Goal: Register for event/course

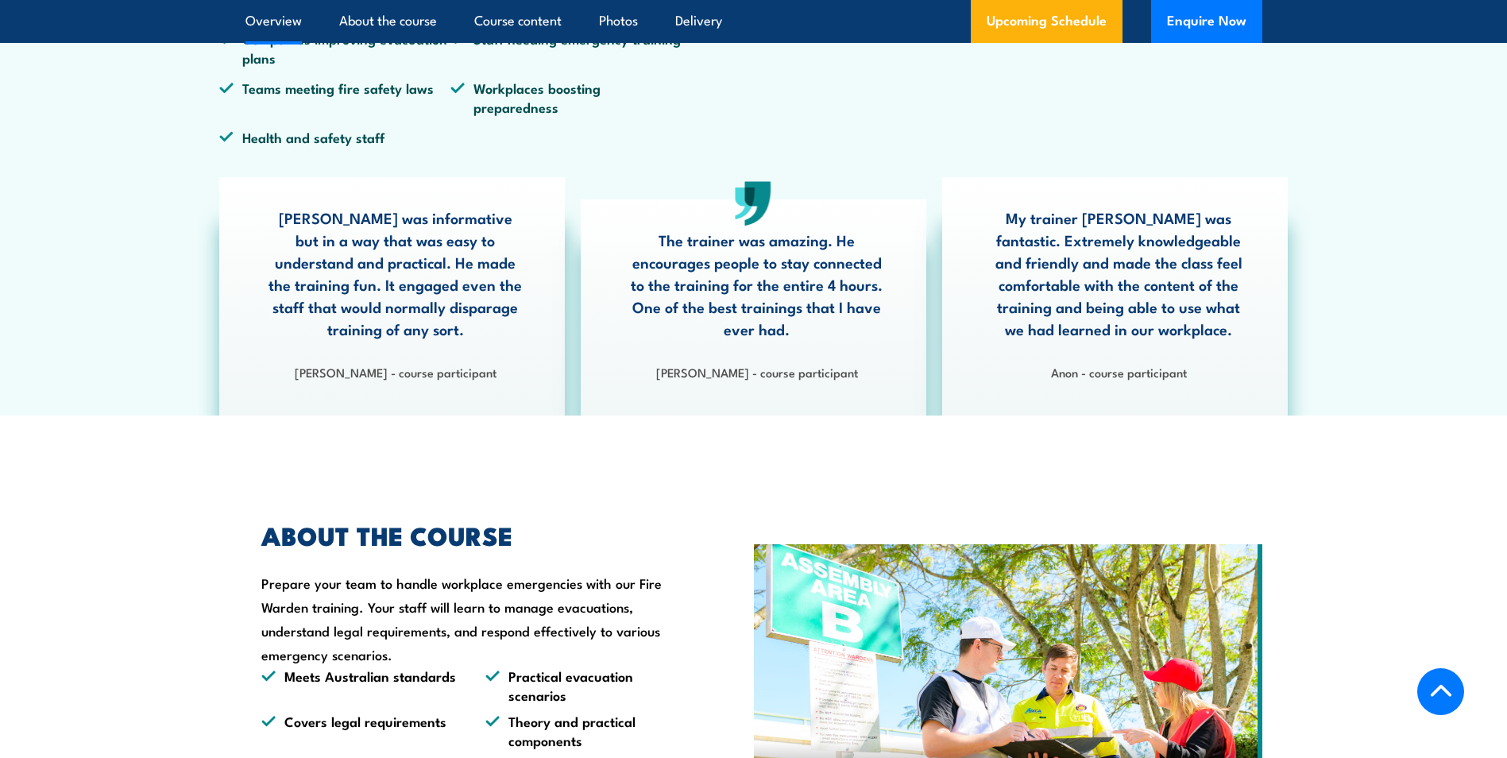
scroll to position [320, 0]
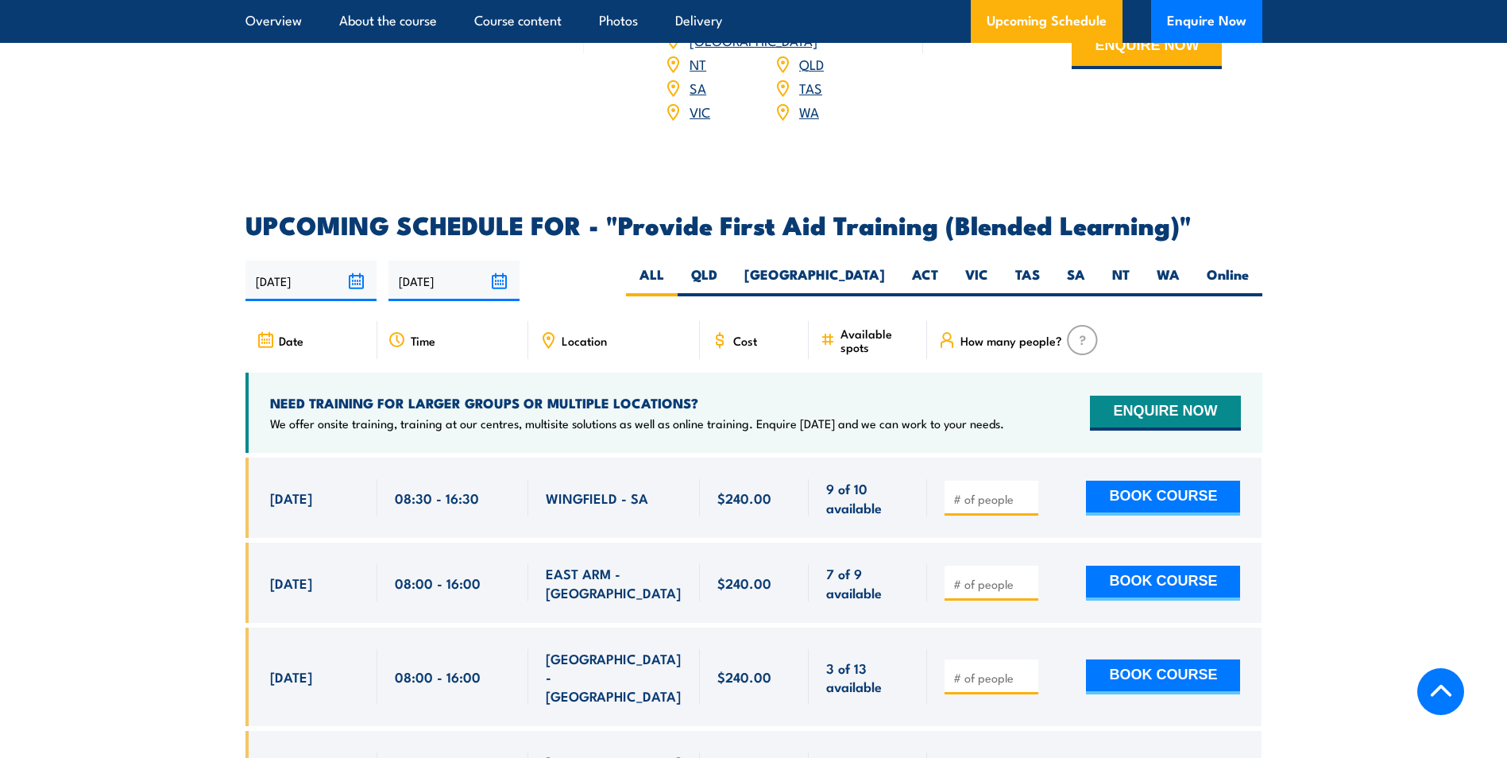
scroll to position [3018, 0]
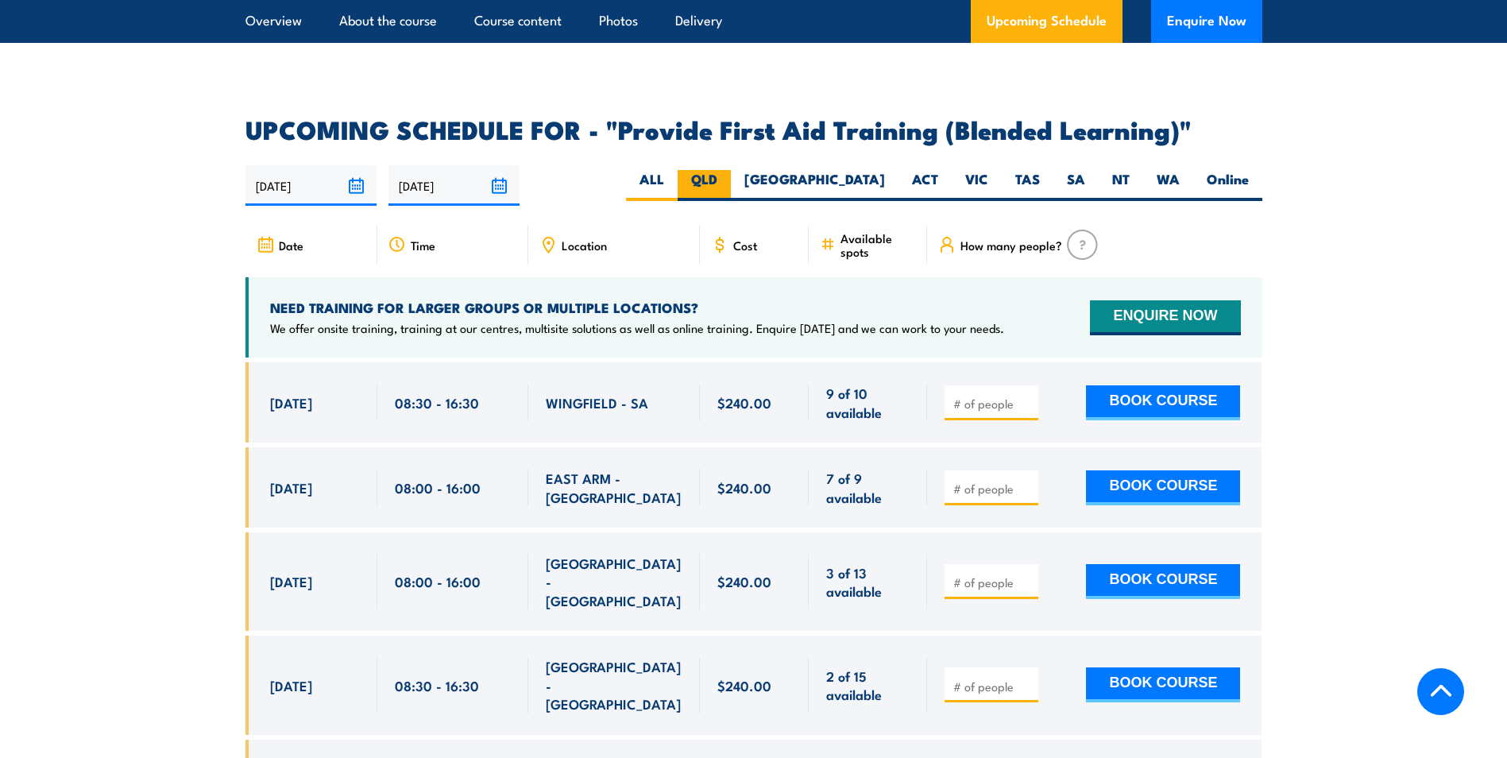
click at [731, 191] on label "QLD" at bounding box center [703, 185] width 53 height 31
click at [727, 180] on input "QLD" at bounding box center [722, 175] width 10 height 10
radio input "true"
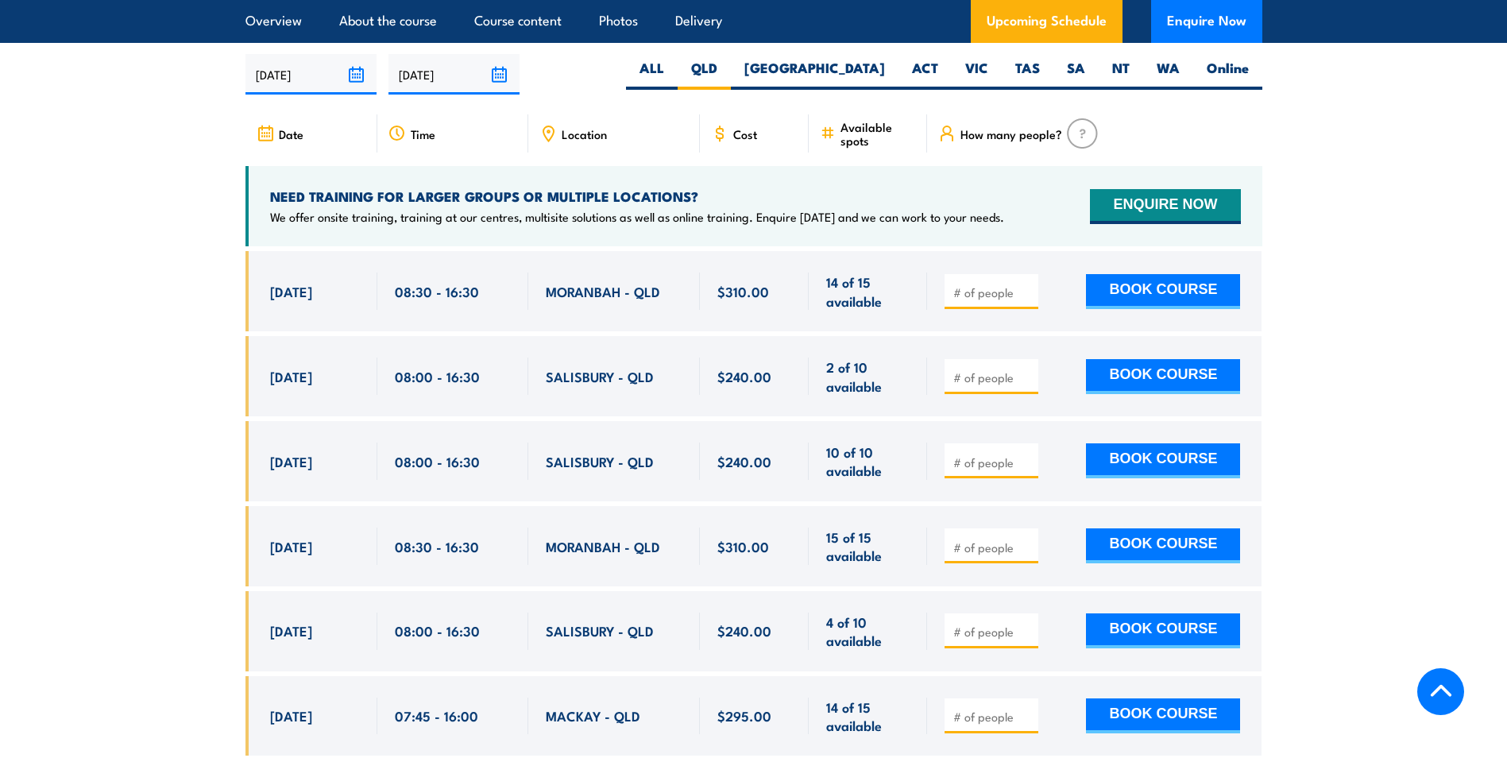
scroll to position [2909, 0]
